Goal: Transaction & Acquisition: Subscribe to service/newsletter

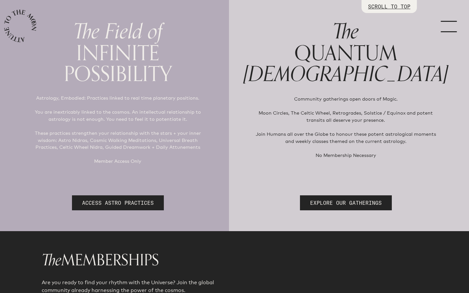
scroll to position [90, 0]
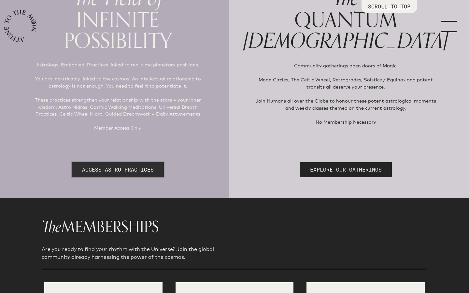
click at [138, 171] on link "ACCESS ASTRO PRACTICES" at bounding box center [118, 169] width 92 height 15
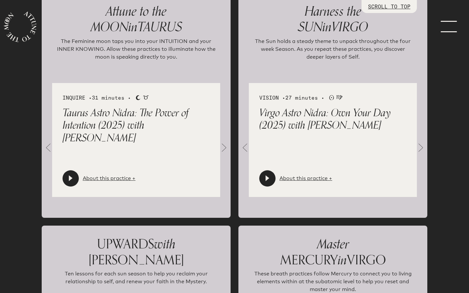
scroll to position [805, 0]
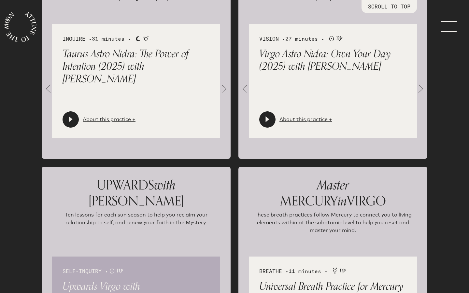
click at [269, 122] on icon at bounding box center [267, 119] width 7 height 7
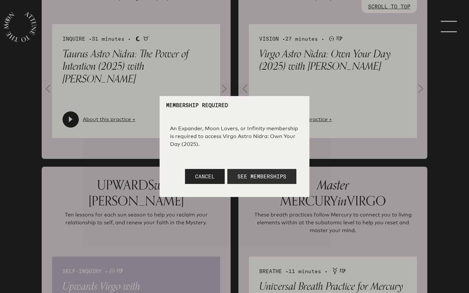
click at [253, 177] on span "See Memberships" at bounding box center [262, 176] width 49 height 7
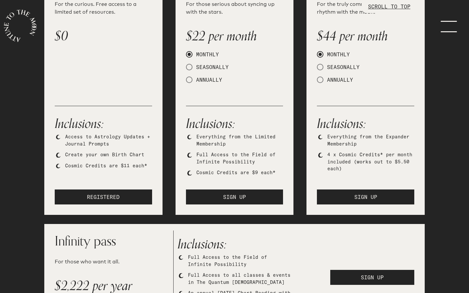
scroll to position [146, 0]
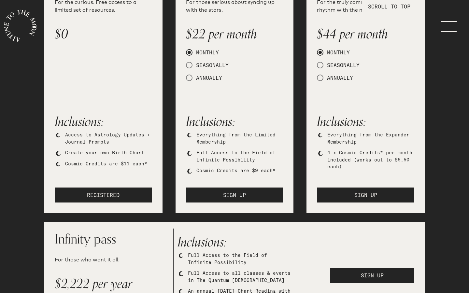
click at [238, 194] on span "SIGN UP" at bounding box center [234, 195] width 23 height 8
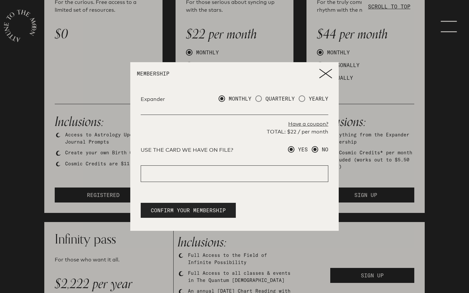
radio input "true"
radio input "false"
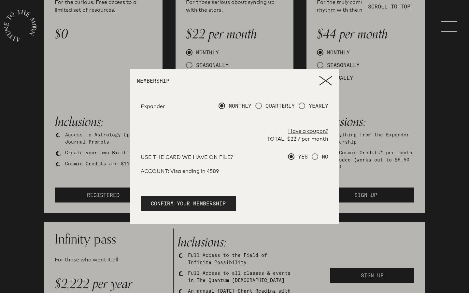
click at [331, 78] on icon at bounding box center [325, 81] width 13 height 10
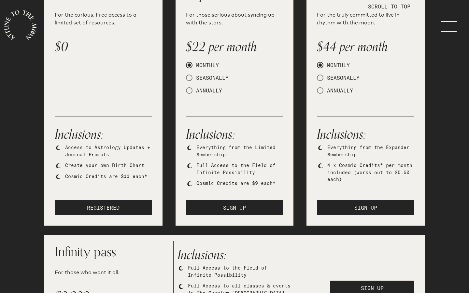
scroll to position [0, 0]
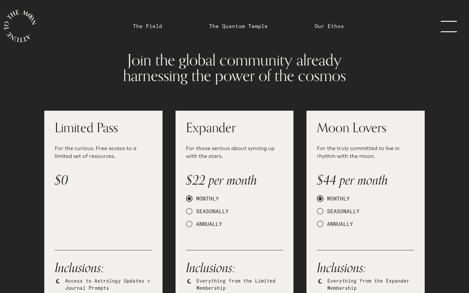
click at [444, 27] on link "menu" at bounding box center [453, 26] width 33 height 52
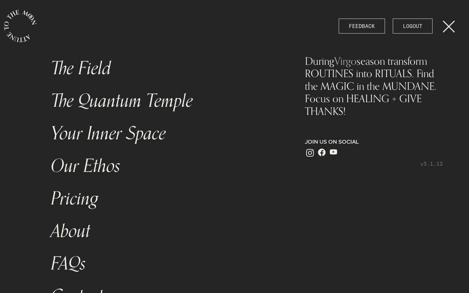
click at [95, 135] on link "Your Inner Space" at bounding box center [164, 133] width 235 height 33
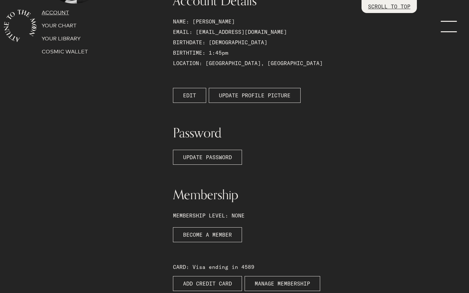
scroll to position [174, 0]
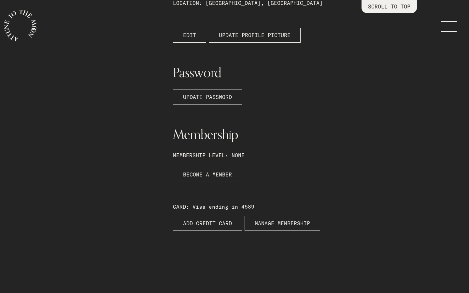
click at [265, 227] on button "MANAGE MEMBERSHIP" at bounding box center [283, 223] width 76 height 15
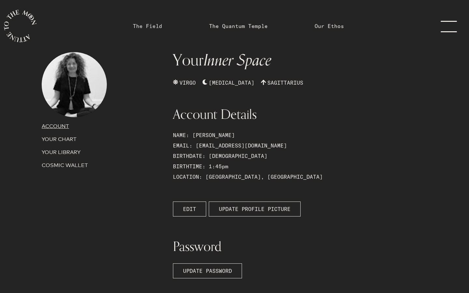
click at [151, 23] on link "The Field" at bounding box center [147, 26] width 29 height 8
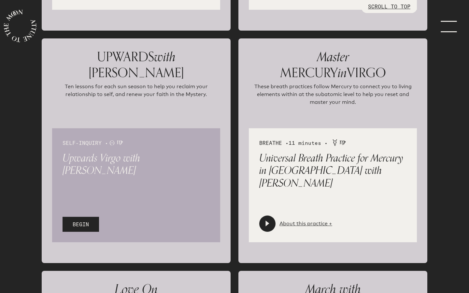
scroll to position [898, 0]
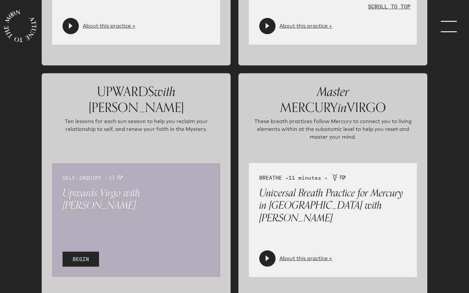
click at [271, 25] on div at bounding box center [267, 26] width 16 height 16
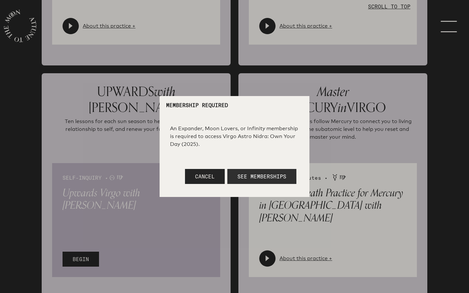
click at [244, 179] on span "See Memberships" at bounding box center [262, 176] width 49 height 7
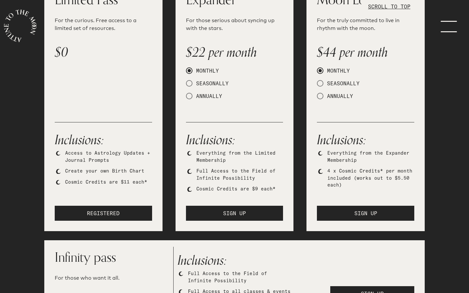
scroll to position [129, 0]
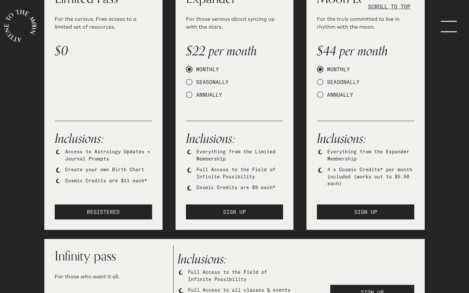
click at [232, 211] on span "SIGN UP" at bounding box center [234, 212] width 23 height 8
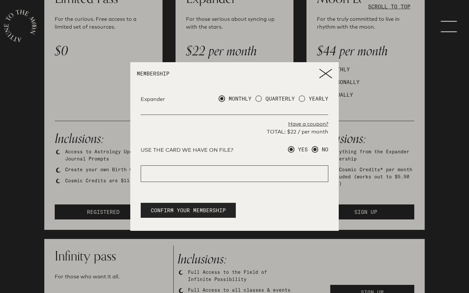
radio input "true"
radio input "false"
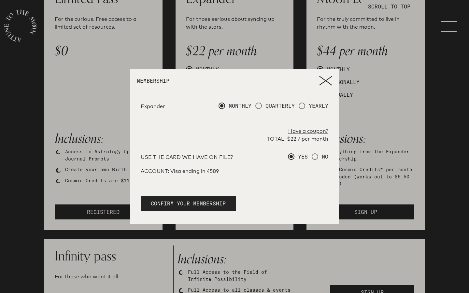
click at [197, 206] on span "CONFIRM YOUR MEMBERSHIP" at bounding box center [188, 204] width 75 height 8
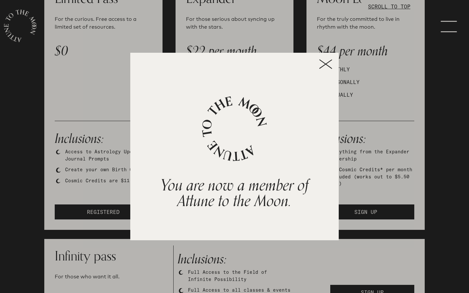
click at [327, 66] on icon at bounding box center [326, 64] width 12 height 9
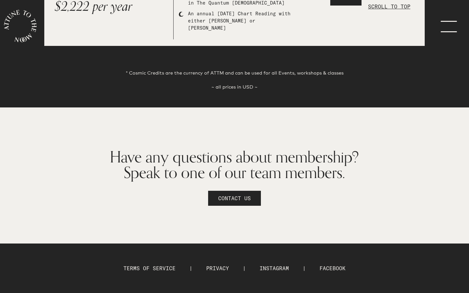
scroll to position [0, 0]
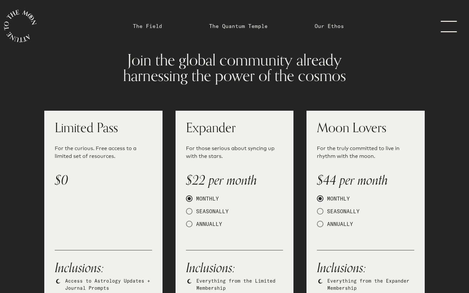
click at [150, 27] on link "The Field" at bounding box center [147, 26] width 29 height 8
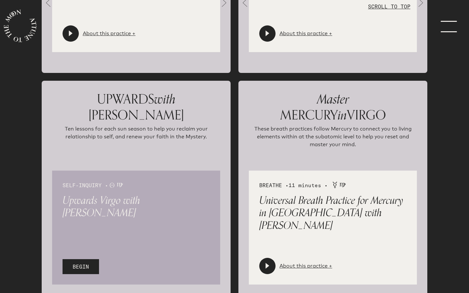
scroll to position [911, 0]
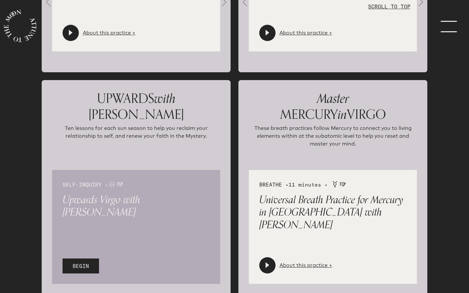
click at [269, 262] on icon at bounding box center [267, 265] width 7 height 7
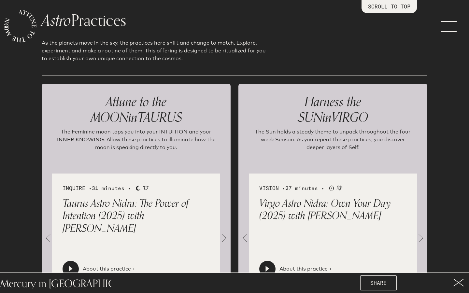
scroll to position [726, 0]
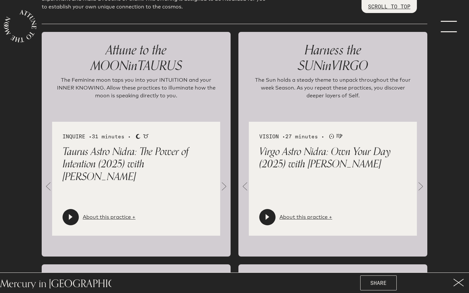
click at [271, 214] on icon at bounding box center [267, 217] width 7 height 7
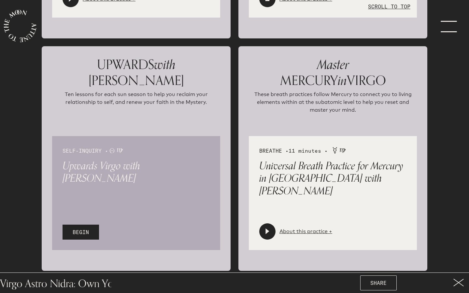
scroll to position [1000, 0]
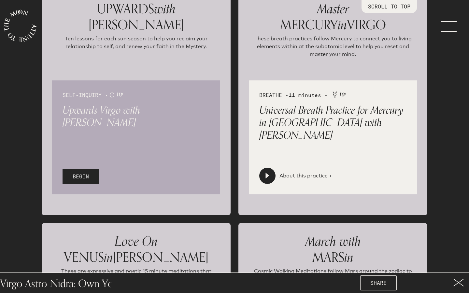
click at [94, 169] on button "BEGIN" at bounding box center [81, 176] width 37 height 15
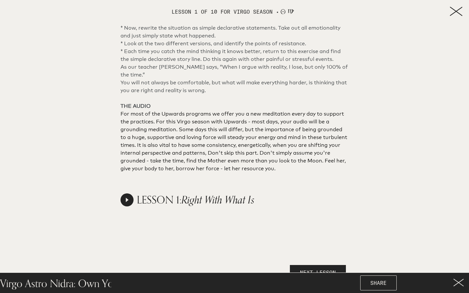
scroll to position [420, 0]
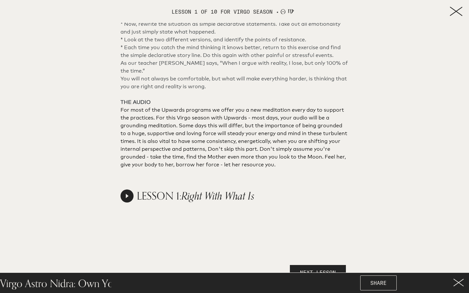
click at [128, 195] on icon at bounding box center [127, 196] width 5 height 5
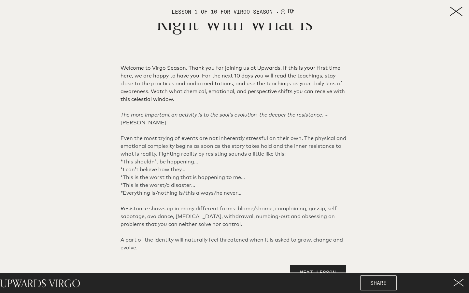
scroll to position [0, 0]
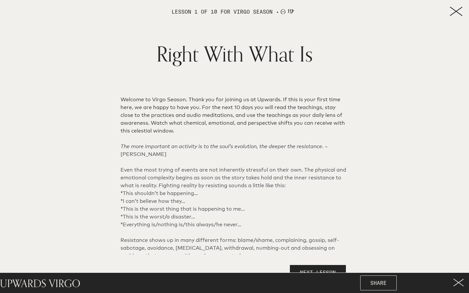
click at [454, 11] on icon at bounding box center [456, 12] width 13 height 10
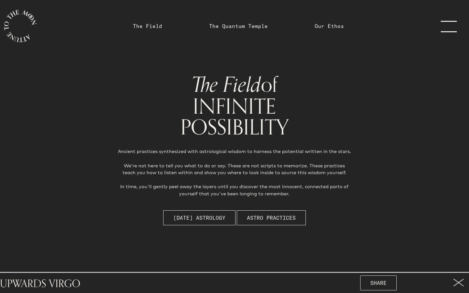
click at [446, 27] on link "menu" at bounding box center [453, 26] width 33 height 52
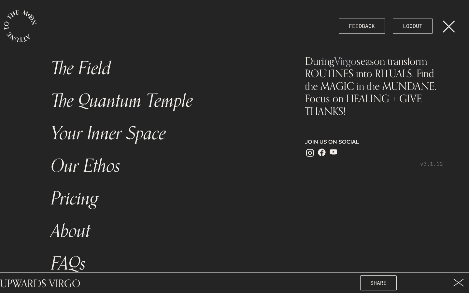
scroll to position [34, 0]
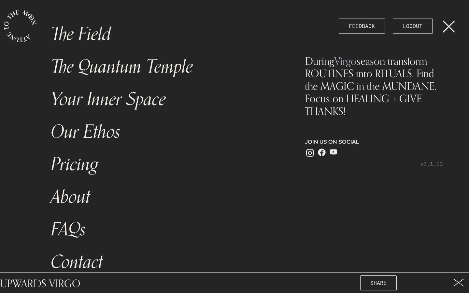
click at [74, 236] on link "FAQs" at bounding box center [164, 230] width 235 height 33
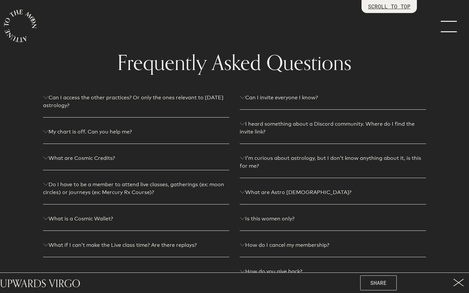
scroll to position [49, 0]
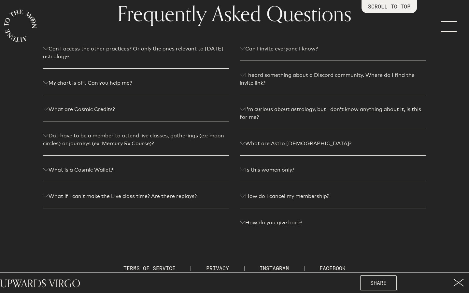
click at [460, 281] on icon at bounding box center [459, 283] width 10 height 8
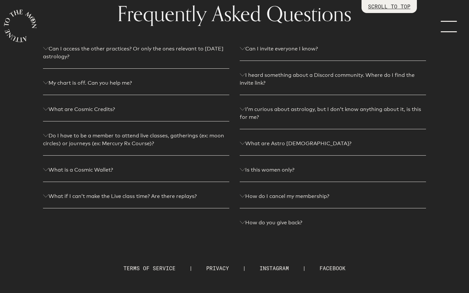
click at [27, 24] on icon "main navigation" at bounding box center [20, 26] width 40 height 40
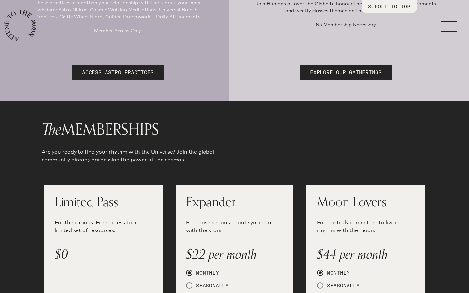
scroll to position [167, 0]
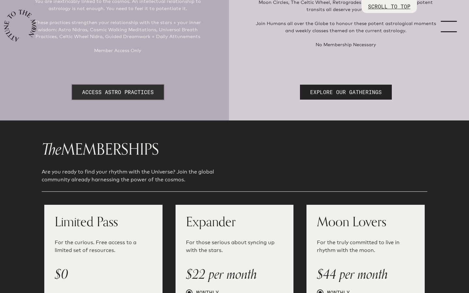
click at [143, 90] on link "ACCESS ASTRO PRACTICES" at bounding box center [118, 92] width 92 height 15
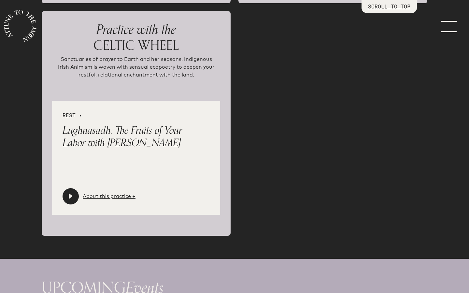
scroll to position [1449, 0]
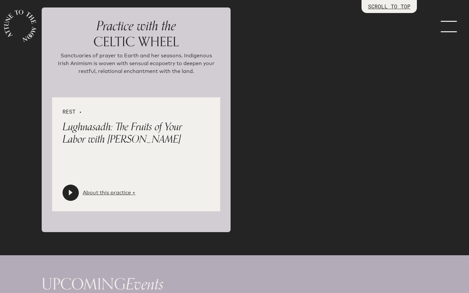
click at [74, 185] on div at bounding box center [71, 193] width 16 height 16
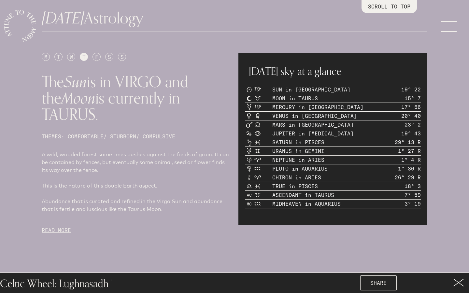
scroll to position [282, 0]
